Goal: Information Seeking & Learning: Learn about a topic

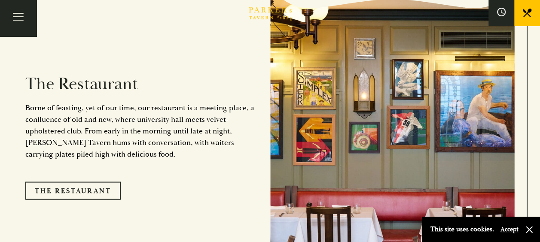
scroll to position [731, 0]
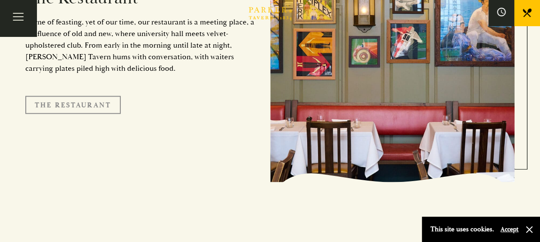
click at [83, 96] on link "The Restaurant" at bounding box center [72, 105] width 95 height 18
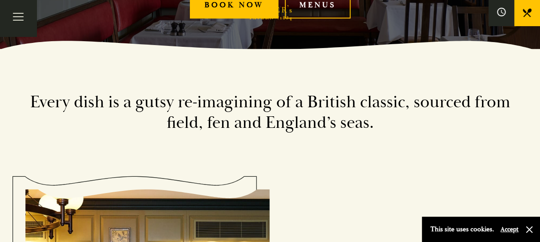
scroll to position [172, 0]
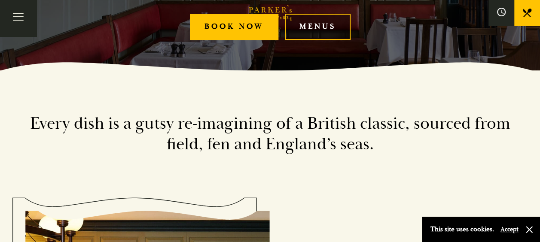
click at [328, 30] on link "Menus" at bounding box center [318, 27] width 66 height 26
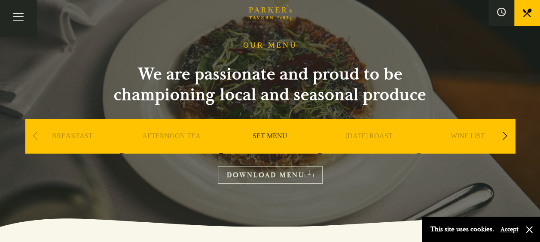
scroll to position [43, 0]
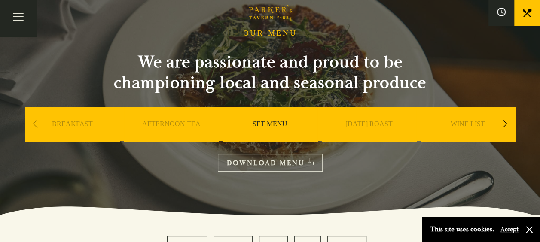
click at [505, 122] on div "Next slide" at bounding box center [506, 124] width 12 height 19
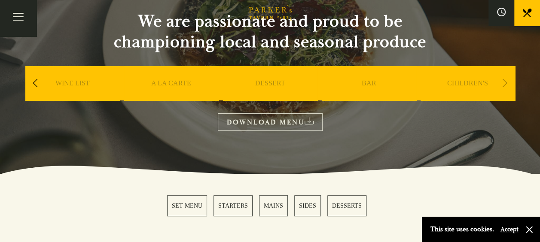
scroll to position [0, 0]
